Goal: Find specific page/section: Find specific page/section

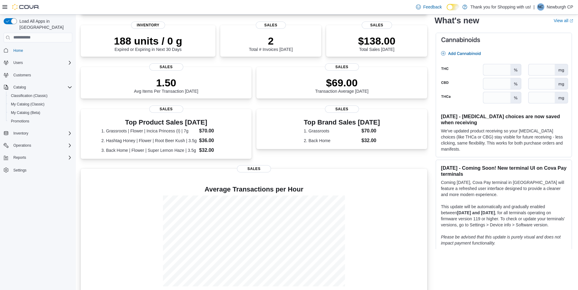
scroll to position [98, 0]
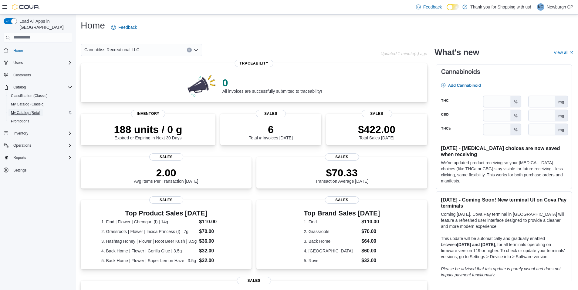
click at [39, 109] on span "My Catalog (Beta)" at bounding box center [25, 112] width 29 height 7
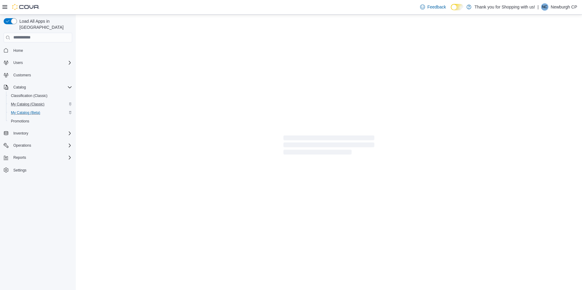
select select "**********"
